Goal: Task Accomplishment & Management: Complete application form

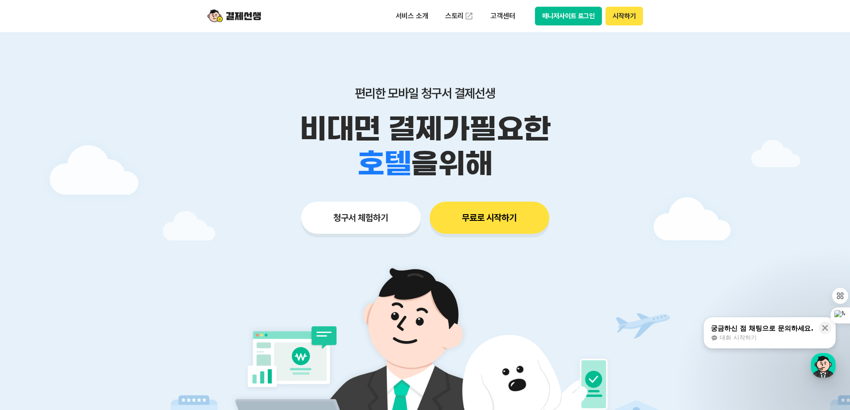
click at [628, 21] on button "시작하기" at bounding box center [623, 16] width 37 height 19
click at [628, 18] on button "시작하기" at bounding box center [623, 16] width 37 height 19
click at [626, 20] on button "시작하기" at bounding box center [623, 16] width 37 height 19
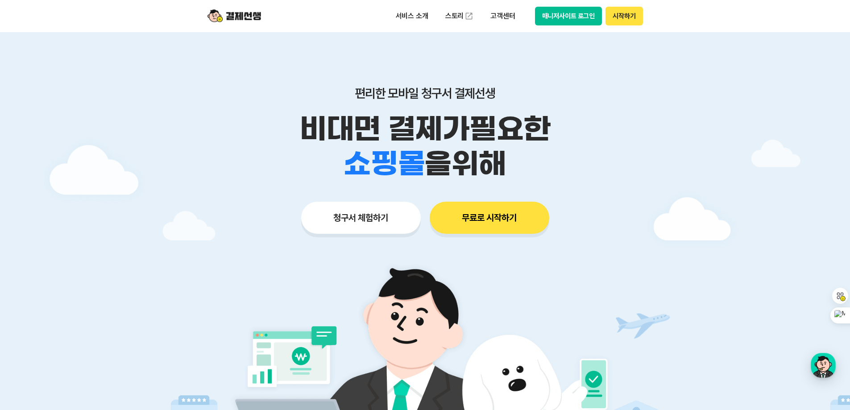
click at [561, 17] on button "매니저사이트 로그인" at bounding box center [568, 16] width 67 height 19
click at [483, 221] on button "무료로 시작하기" at bounding box center [490, 218] width 120 height 32
click at [245, 15] on img at bounding box center [234, 16] width 54 height 17
click at [370, 219] on button "청구서 체험하기" at bounding box center [361, 218] width 120 height 32
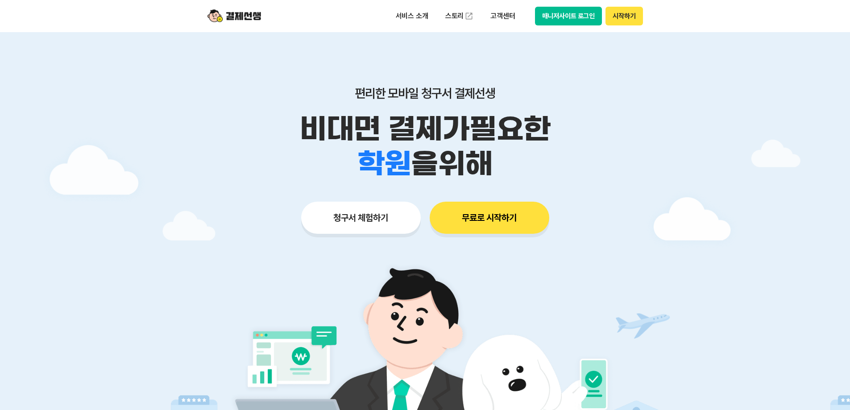
click at [498, 221] on button "무료로 시작하기" at bounding box center [490, 218] width 120 height 32
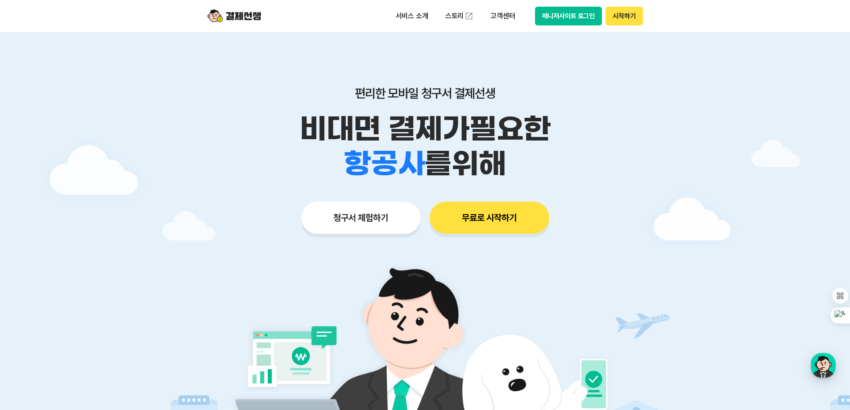
click at [398, 158] on li "골프장" at bounding box center [384, 145] width 81 height 35
click at [628, 15] on button "시작하기" at bounding box center [623, 16] width 37 height 19
